Goal: Information Seeking & Learning: Learn about a topic

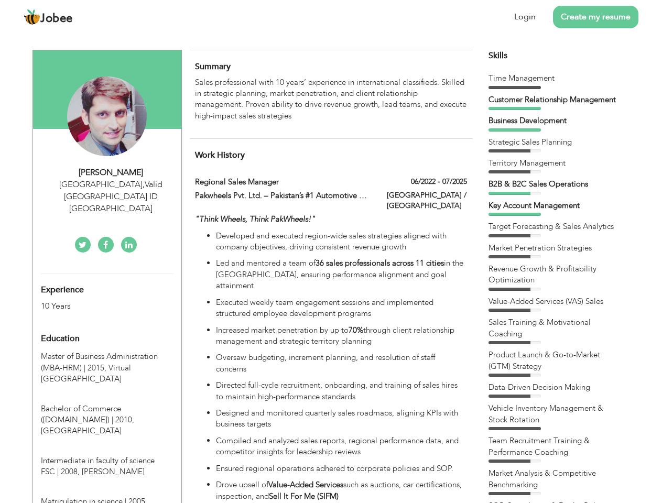
click at [107, 184] on div "[GEOGRAPHIC_DATA] , Valid [GEOGRAPHIC_DATA] ID [GEOGRAPHIC_DATA]" at bounding box center [111, 197] width 140 height 36
click at [111, 172] on div "[PERSON_NAME]" at bounding box center [111, 173] width 140 height 12
click at [111, 184] on div "[GEOGRAPHIC_DATA] , Valid [GEOGRAPHIC_DATA] ID [GEOGRAPHIC_DATA]" at bounding box center [111, 197] width 140 height 36
click at [107, 274] on div "Experience 10 Years" at bounding box center [95, 293] width 124 height 38
click at [95, 300] on div "10 Years" at bounding box center [95, 306] width 108 height 12
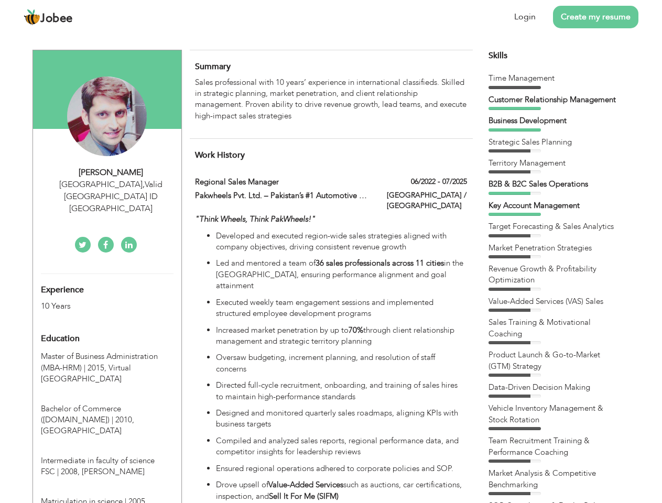
click at [107, 328] on div "Education" at bounding box center [95, 338] width 124 height 21
click at [107, 351] on span "Master of Business Administration (MBA-HRM) | 2015," at bounding box center [99, 361] width 117 height 21
click at [107, 403] on span "Bachelor of Commerce ([DOMAIN_NAME]) | 2010," at bounding box center [87, 413] width 93 height 21
click at [107, 455] on span "Intermediate in faculty of science FSC | 2008," at bounding box center [98, 465] width 114 height 21
click at [107, 496] on span "Matriculation in science | 2005," at bounding box center [94, 501] width 106 height 10
